Goal: Information Seeking & Learning: Learn about a topic

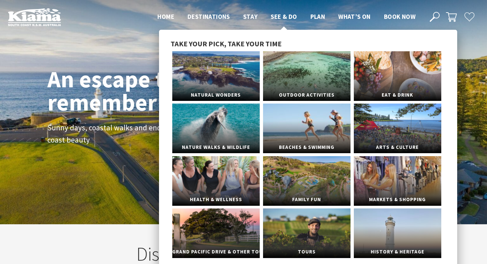
click at [287, 16] on span "See & Do" at bounding box center [284, 17] width 26 height 8
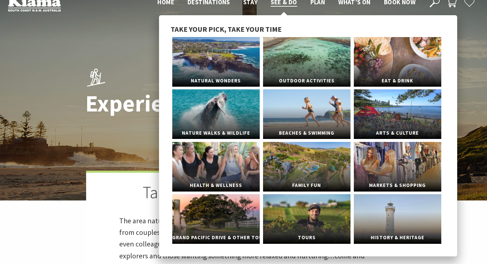
scroll to position [21, 0]
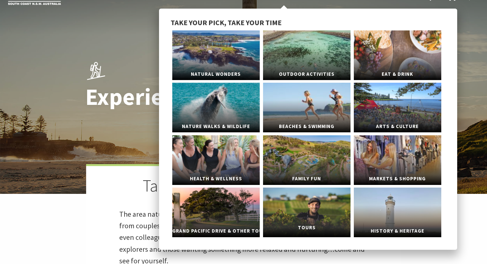
click at [298, 197] on link "Tours" at bounding box center [306, 213] width 87 height 50
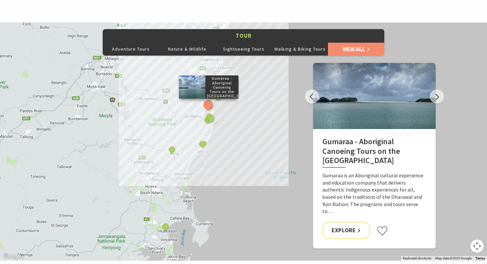
scroll to position [372, 0]
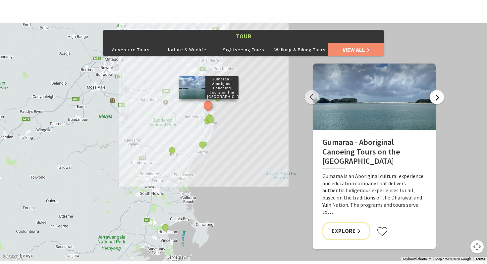
click at [441, 100] on button "Next" at bounding box center [437, 97] width 14 height 14
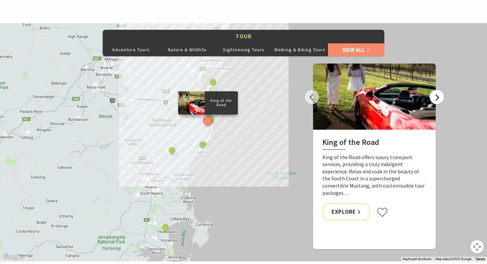
click at [441, 100] on button "Next" at bounding box center [437, 97] width 14 height 14
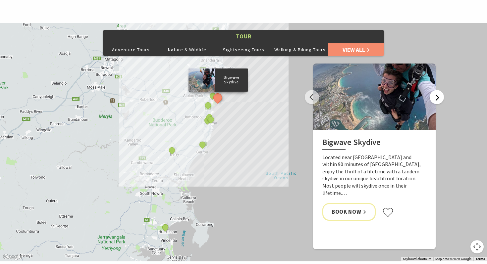
click at [441, 100] on button "Next" at bounding box center [437, 97] width 14 height 14
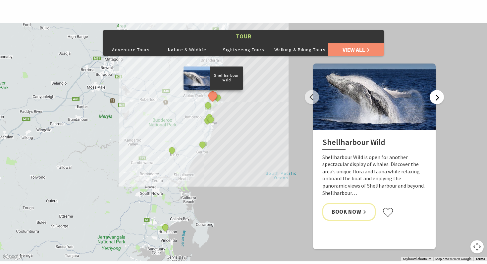
click at [441, 100] on button "Next" at bounding box center [437, 97] width 14 height 14
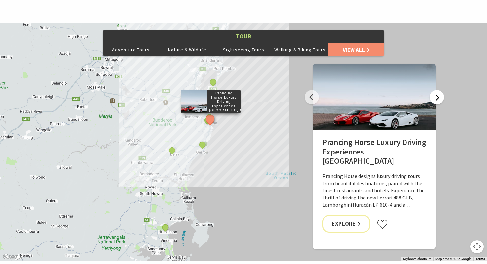
click at [441, 100] on button "Next" at bounding box center [437, 97] width 14 height 14
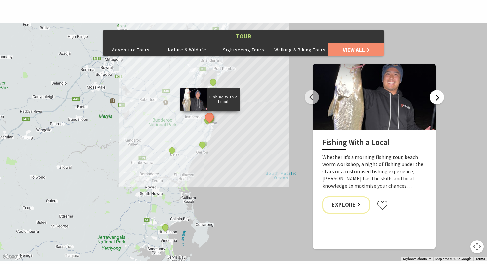
click at [441, 100] on button "Next" at bounding box center [437, 97] width 14 height 14
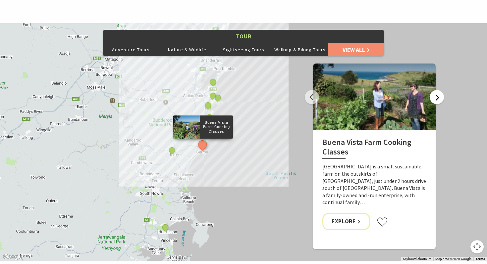
click at [441, 100] on button "Next" at bounding box center [437, 97] width 14 height 14
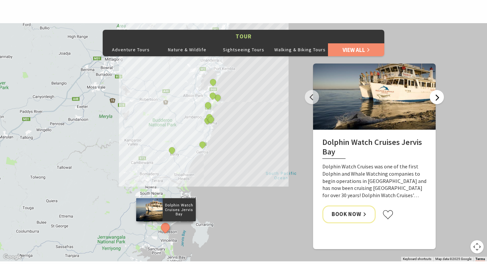
click at [441, 100] on button "Next" at bounding box center [437, 97] width 14 height 14
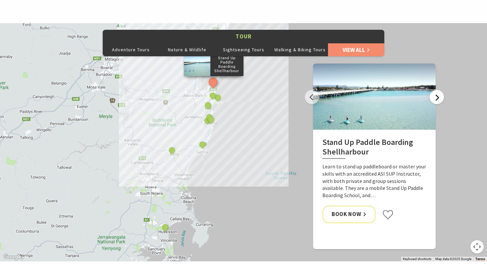
click at [441, 100] on button "Next" at bounding box center [437, 97] width 14 height 14
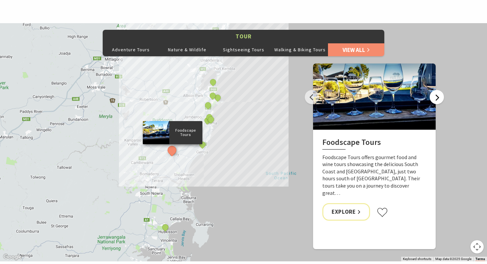
click at [441, 100] on button "Next" at bounding box center [437, 97] width 14 height 14
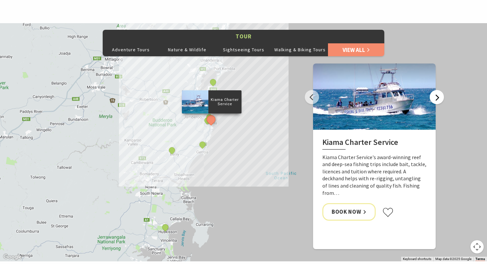
click at [441, 100] on button "Next" at bounding box center [437, 97] width 14 height 14
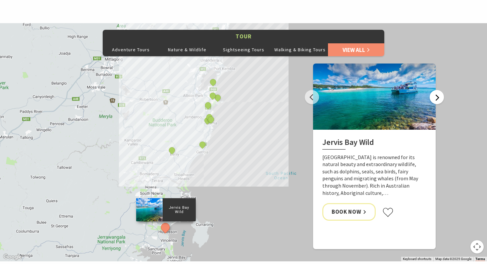
click at [441, 100] on button "Next" at bounding box center [437, 97] width 14 height 14
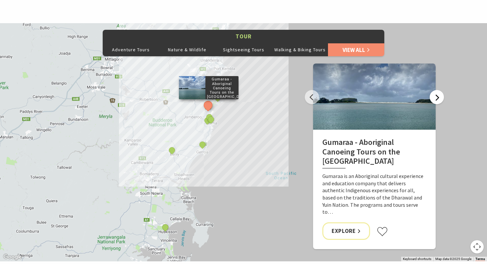
click at [441, 100] on button "Next" at bounding box center [437, 97] width 14 height 14
